Goal: Information Seeking & Learning: Understand process/instructions

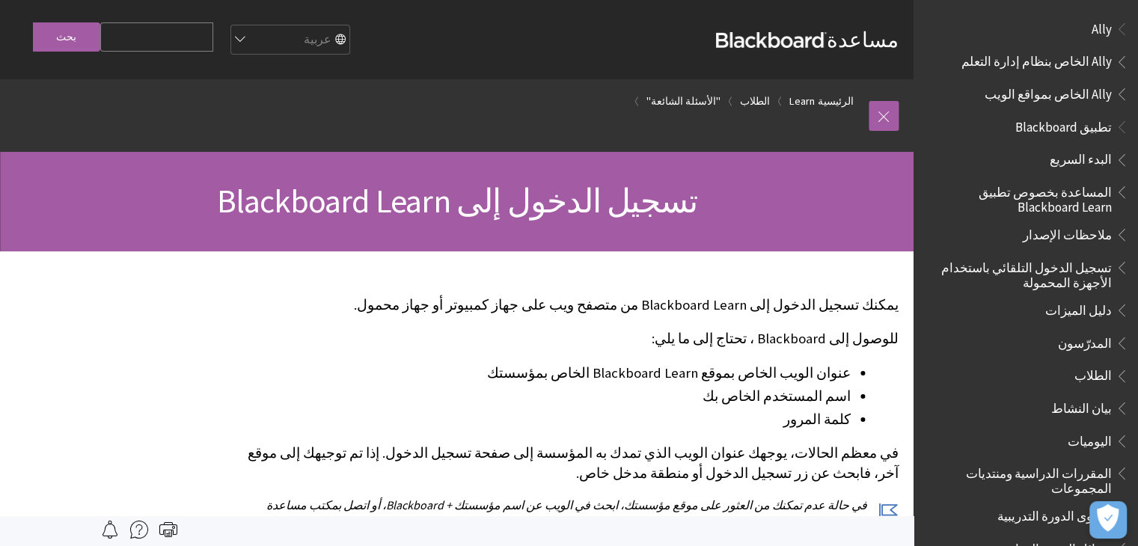
scroll to position [1200, 0]
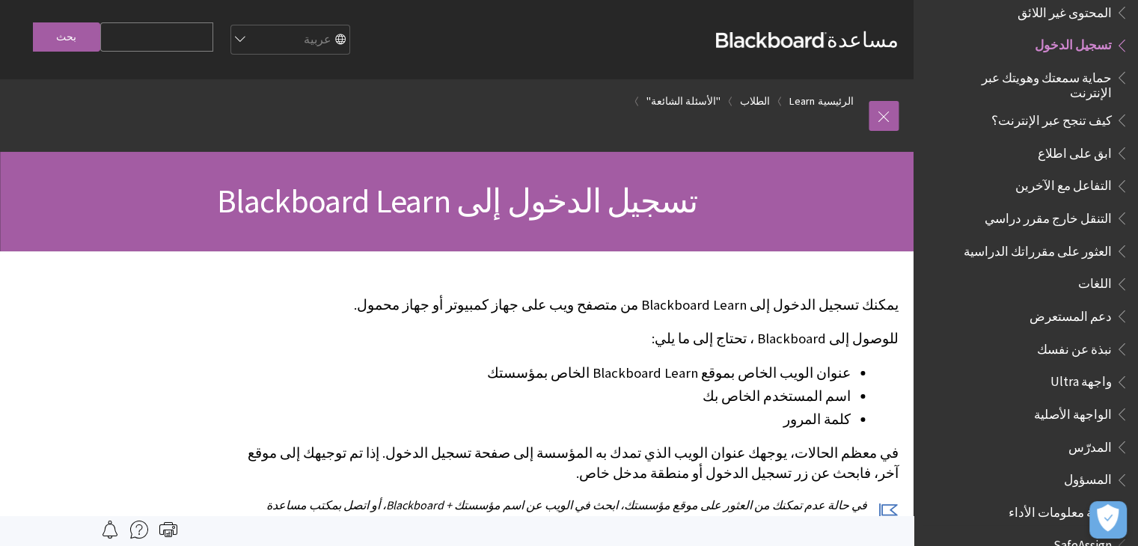
click at [1069, 40] on span "تسجيل الدخول" at bounding box center [1073, 43] width 77 height 20
click at [1072, 33] on span "تسجيل الدخول" at bounding box center [1073, 43] width 77 height 20
click at [1073, 36] on span "تسجيل الدخول" at bounding box center [1073, 43] width 77 height 20
click at [1108, 49] on ul "البريد الإلكتروني والرسائل المحتوى غير اللائق تسجيل الدخول حماية سمعتك وهويتك ع…" at bounding box center [1034, 50] width 192 height 166
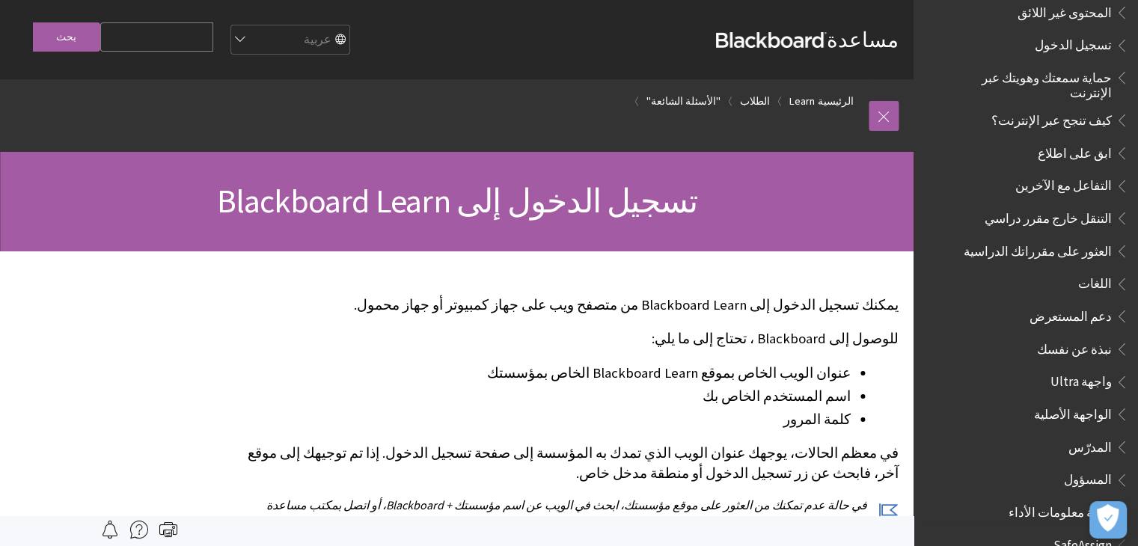
click at [1108, 49] on ul "البريد الإلكتروني والرسائل المحتوى غير اللائق تسجيل الدخول حماية سمعتك وهويتك ع…" at bounding box center [1034, 50] width 192 height 166
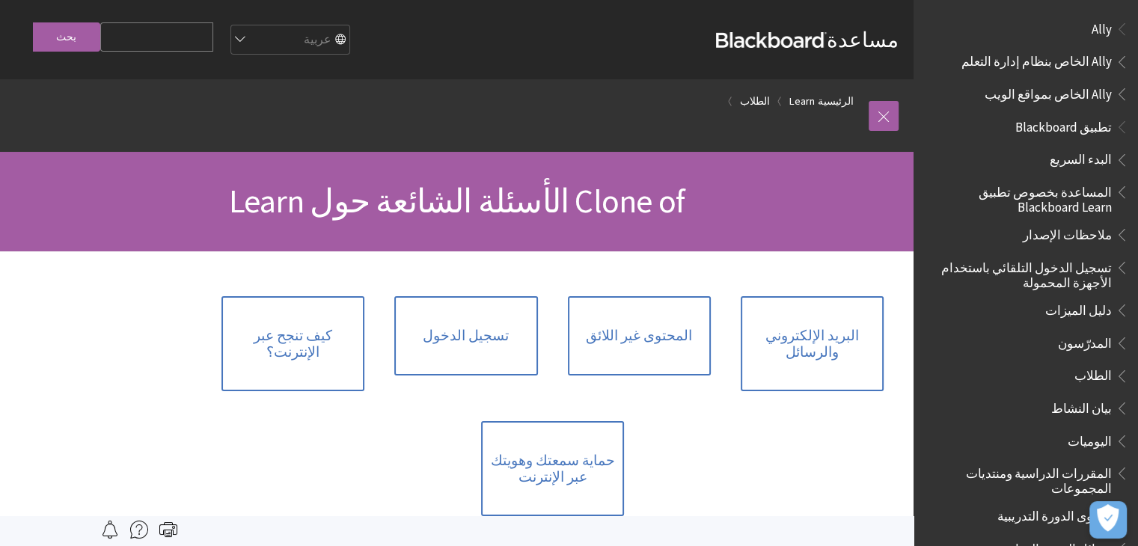
scroll to position [1102, 0]
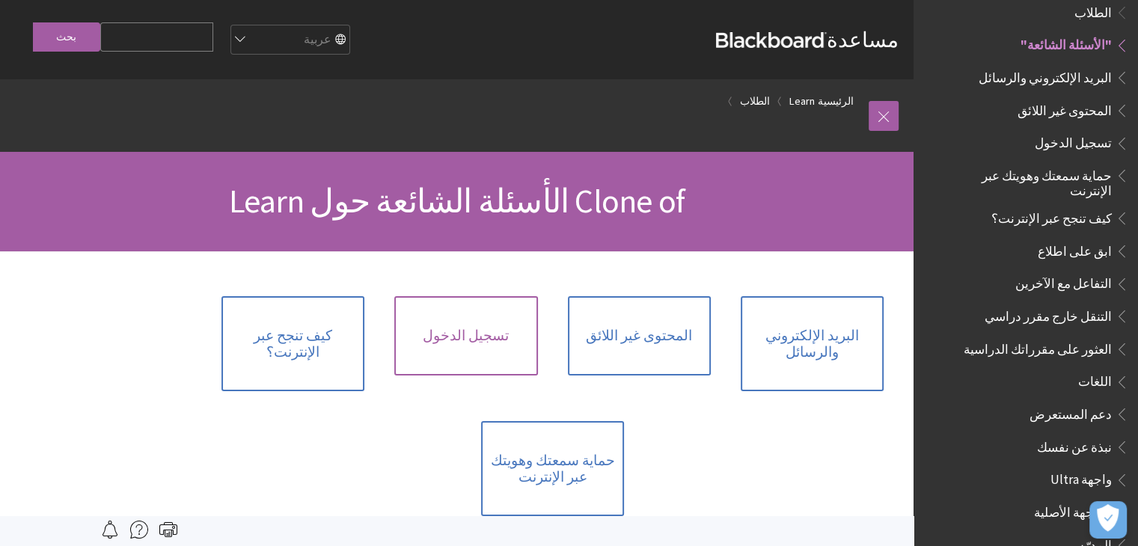
click at [474, 340] on link "تسجيل الدخول" at bounding box center [465, 335] width 143 height 79
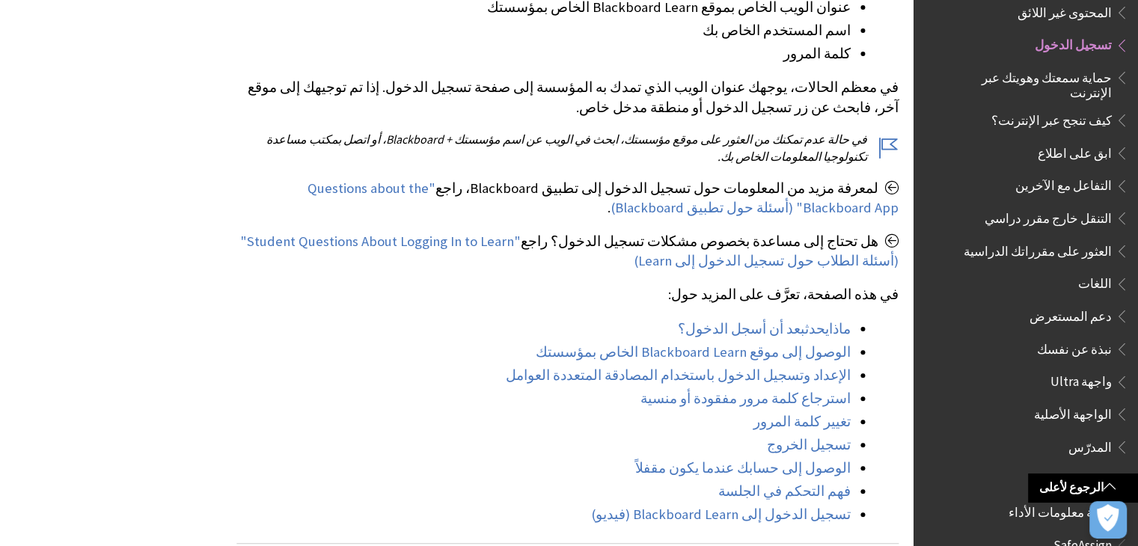
scroll to position [389, 0]
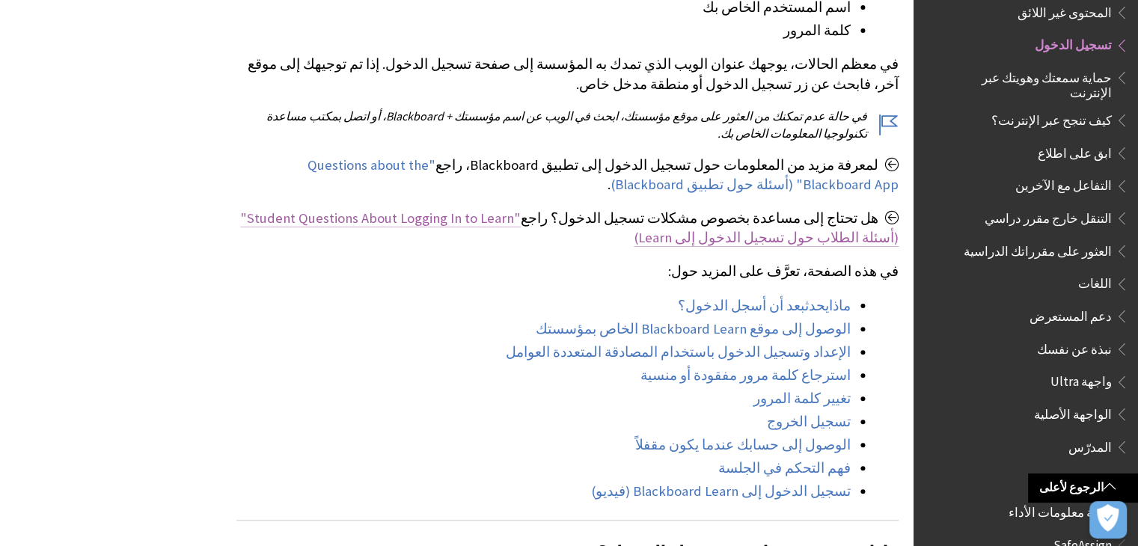
click at [487, 212] on span ""Student Questions About Logging In to Learn" (أسئلة الطلاب حول تسجيل الدخول إل…" at bounding box center [569, 228] width 659 height 37
click at [537, 222] on span ""Student Questions About Logging In to Learn" (أسئلة الطلاب حول تسجيل الدخول إل…" at bounding box center [569, 228] width 659 height 37
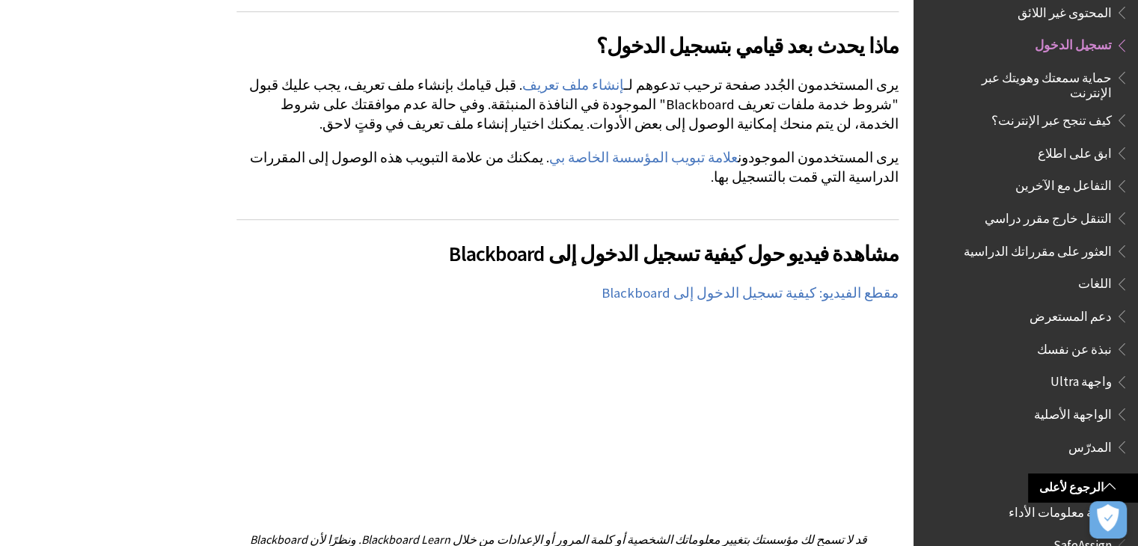
scroll to position [928, 0]
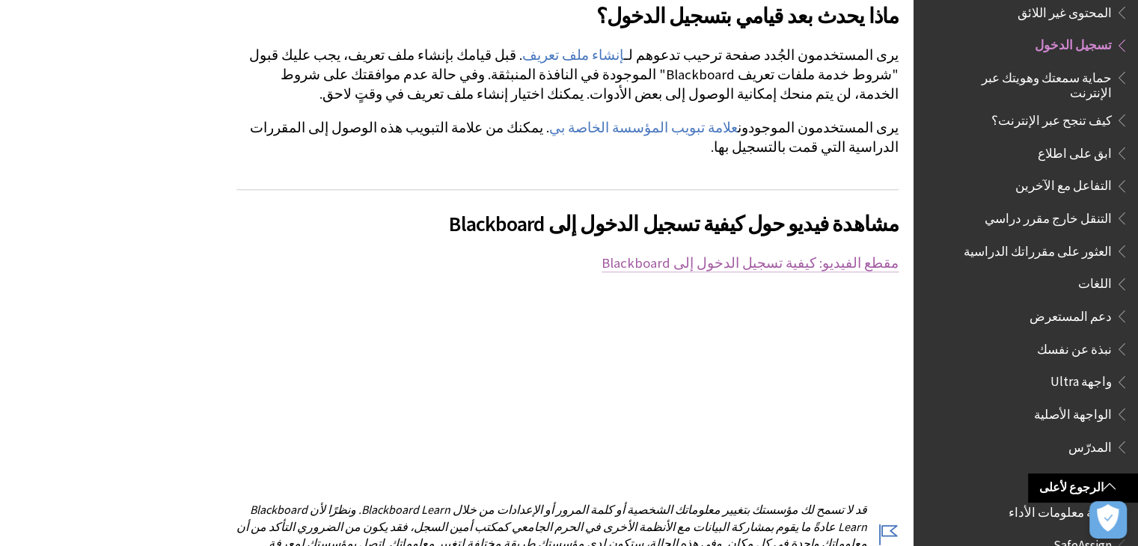
click at [721, 254] on link "مقطع الفيديو: كيفية تسجيل الدخول إلى Blackboard" at bounding box center [750, 263] width 297 height 18
click at [1074, 33] on span "تسجيل الدخول" at bounding box center [1073, 43] width 77 height 20
click at [1081, 37] on span "تسجيل الدخول" at bounding box center [1073, 43] width 77 height 20
click at [1122, 40] on span "Book outline for Blackboard Learn Help" at bounding box center [1120, 42] width 16 height 19
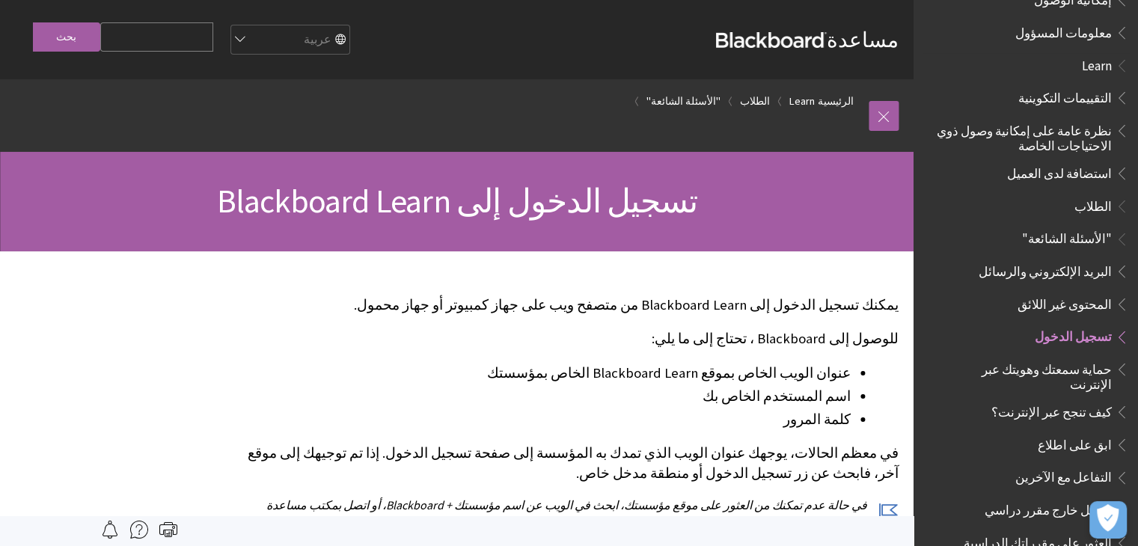
scroll to position [907, 0]
click at [1072, 329] on span "تسجيل الدخول" at bounding box center [1073, 336] width 77 height 20
click at [1117, 326] on span "Book outline for Blackboard Learn Help" at bounding box center [1120, 335] width 16 height 19
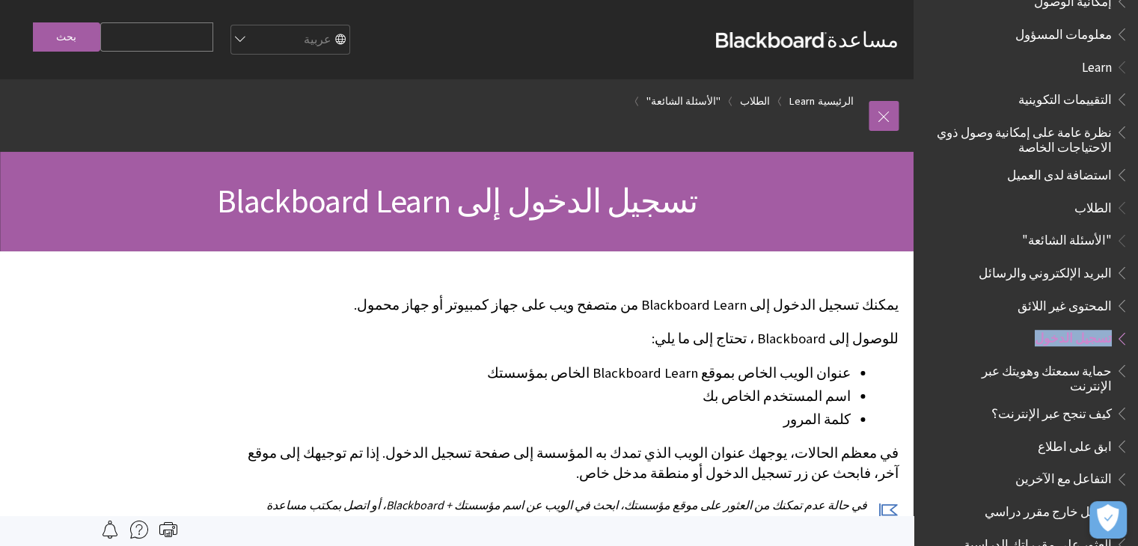
click at [1117, 326] on span "Book outline for Blackboard Learn Help" at bounding box center [1120, 335] width 16 height 19
click at [1043, 326] on span "تسجيل الدخول" at bounding box center [1037, 338] width 184 height 25
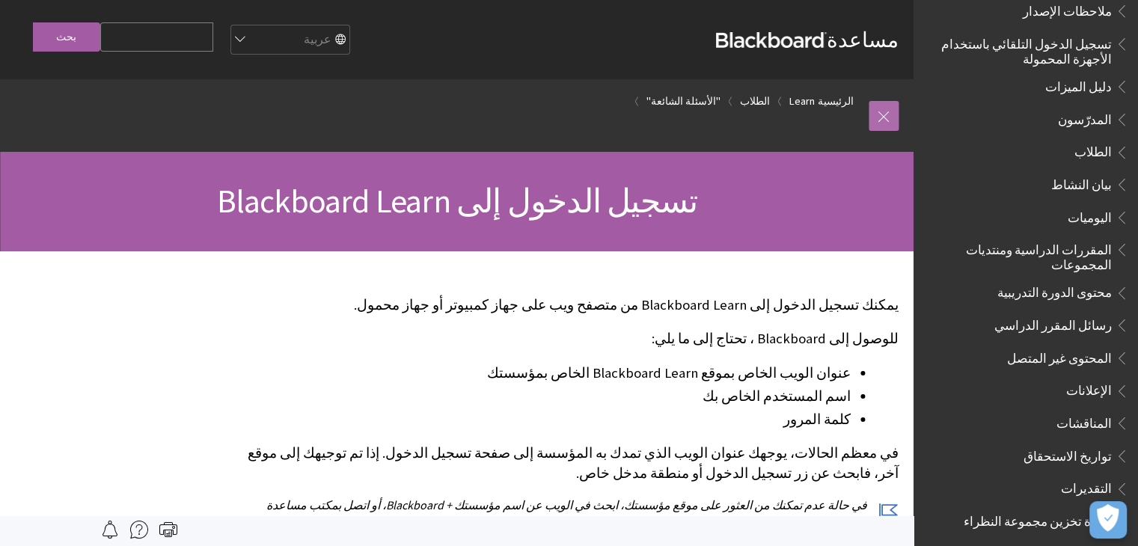
scroll to position [174, 0]
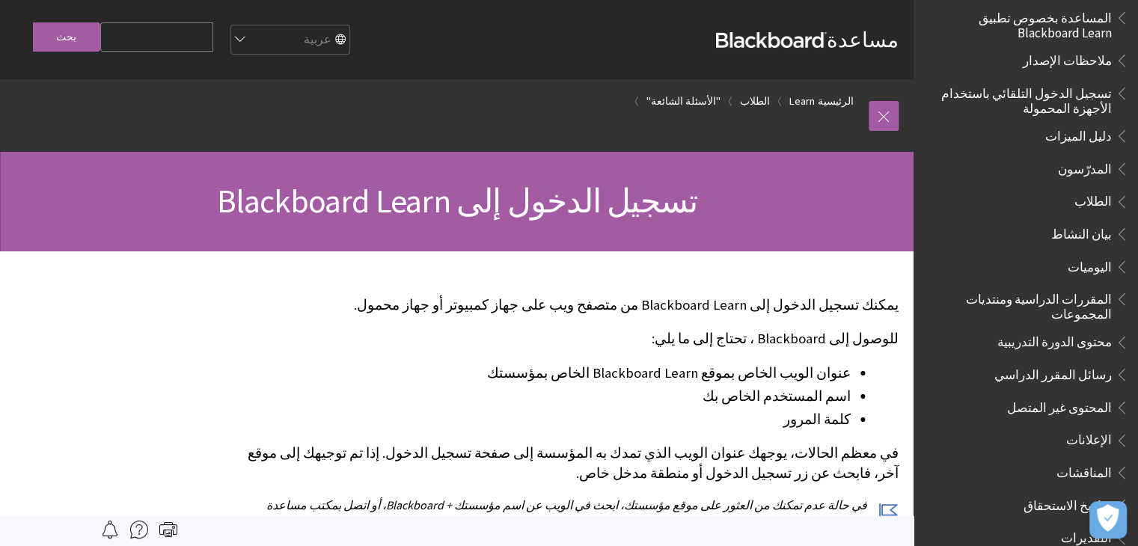
click at [1009, 88] on span "تسجيل الدخول التلقائي باستخدام الأجهزة المحمولة" at bounding box center [1022, 98] width 180 height 35
